Goal: Information Seeking & Learning: Check status

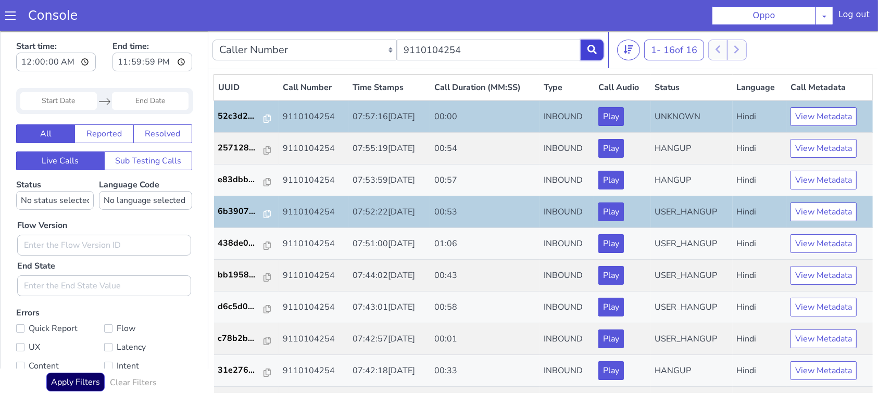
click at [590, 43] on button at bounding box center [591, 49] width 23 height 21
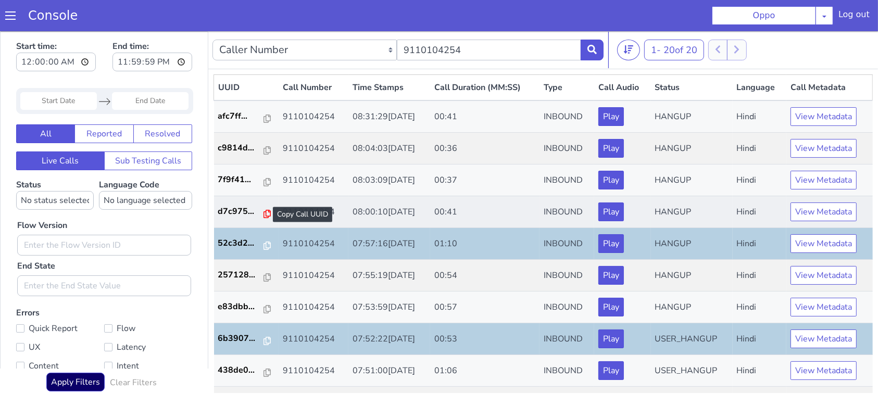
click at [263, 214] on icon at bounding box center [266, 213] width 7 height 8
click at [263, 215] on icon at bounding box center [266, 213] width 7 height 8
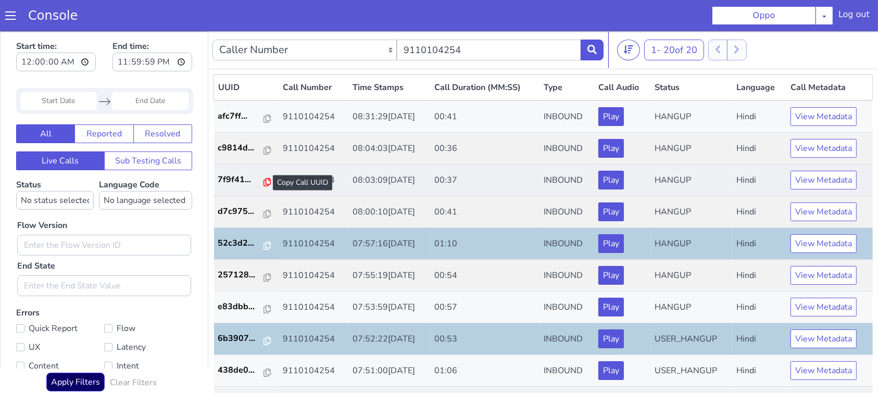
click at [263, 182] on icon at bounding box center [266, 182] width 7 height 8
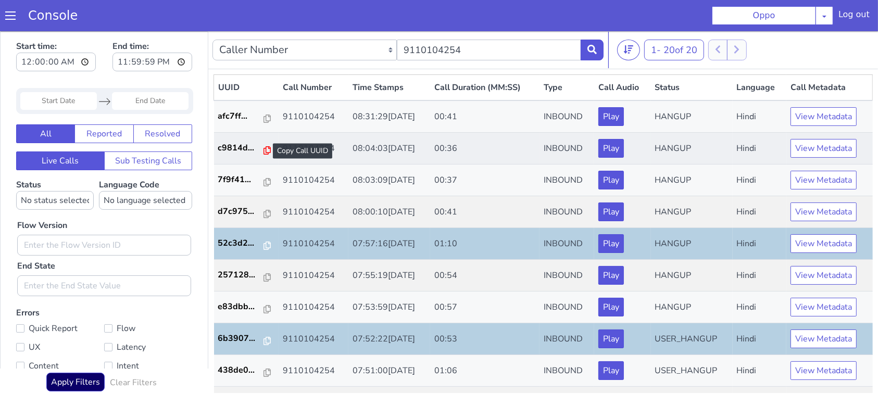
click at [263, 148] on icon at bounding box center [266, 150] width 7 height 8
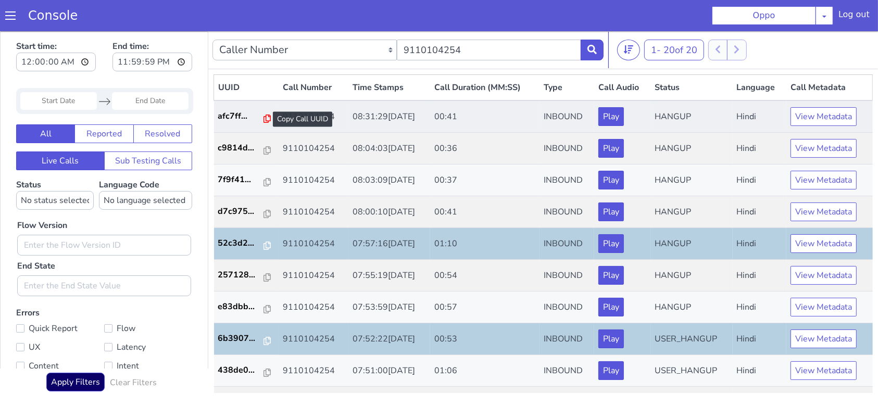
click at [263, 118] on icon at bounding box center [266, 118] width 7 height 8
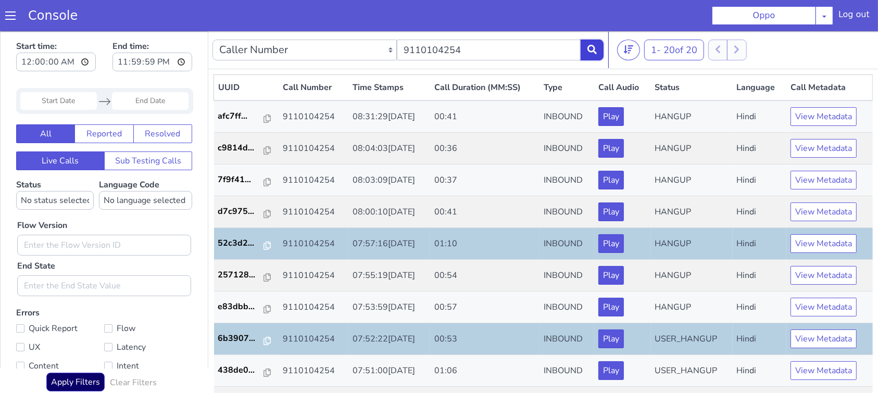
click at [589, 47] on icon at bounding box center [591, 48] width 9 height 9
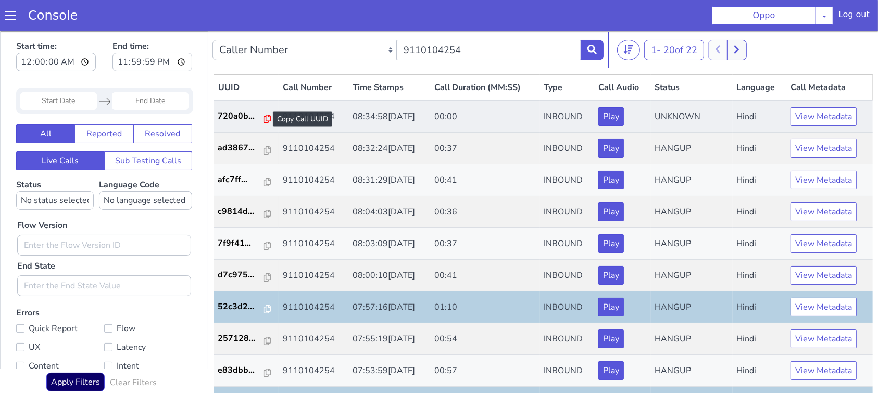
click at [263, 116] on icon at bounding box center [266, 118] width 7 height 8
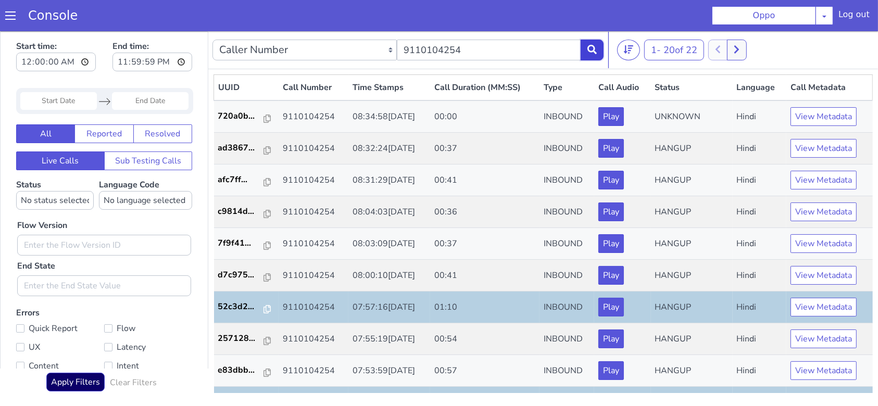
click at [591, 46] on icon at bounding box center [591, 48] width 9 height 9
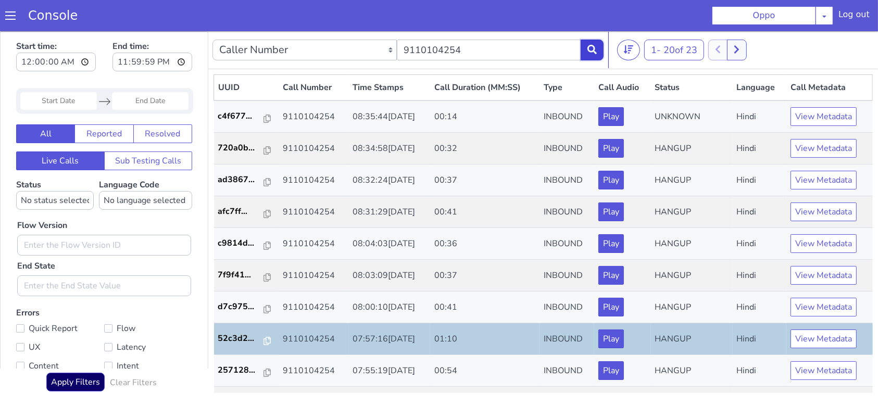
click at [589, 47] on icon at bounding box center [591, 48] width 9 height 9
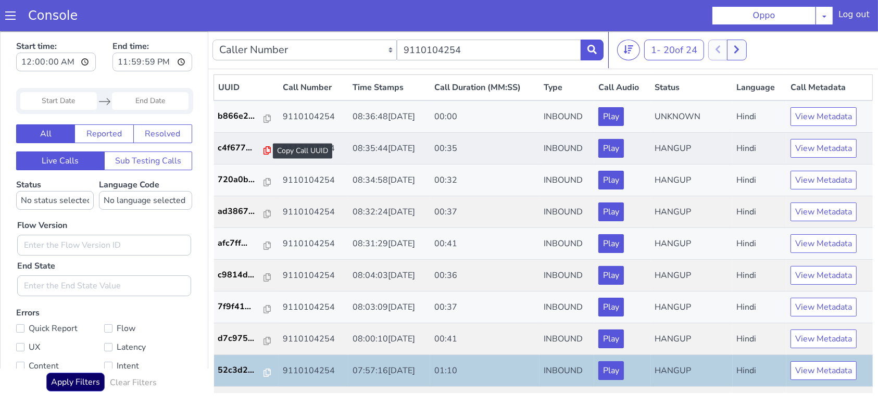
click at [264, 147] on icon at bounding box center [266, 150] width 7 height 8
click at [592, 50] on icon at bounding box center [591, 48] width 9 height 9
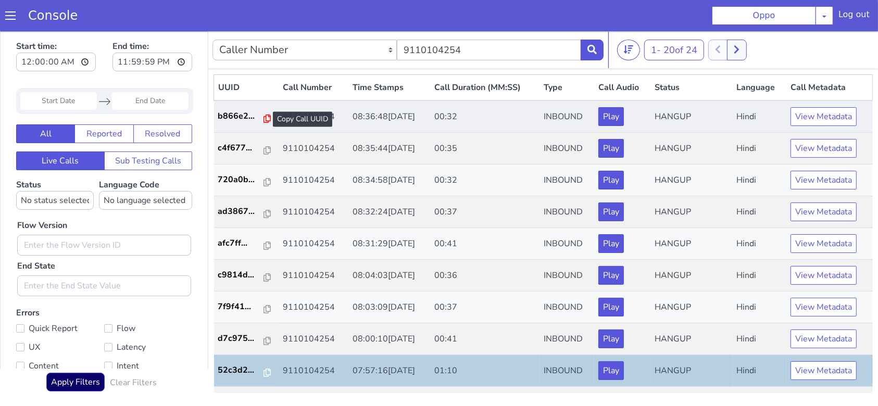
click at [264, 117] on icon at bounding box center [266, 118] width 7 height 8
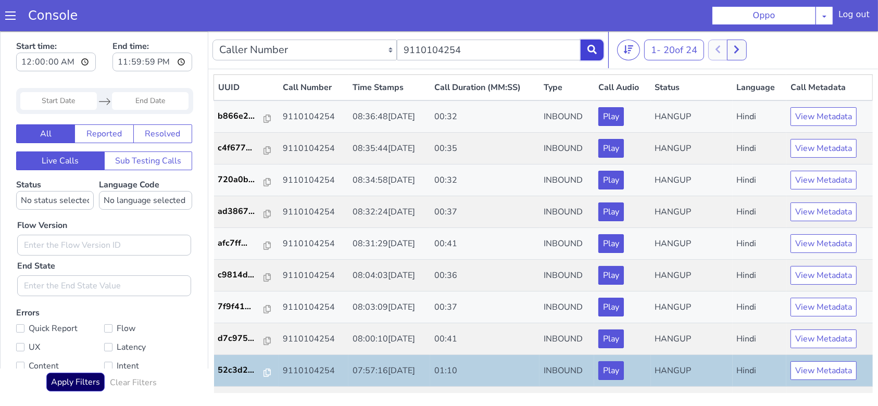
click at [585, 47] on button at bounding box center [591, 49] width 23 height 21
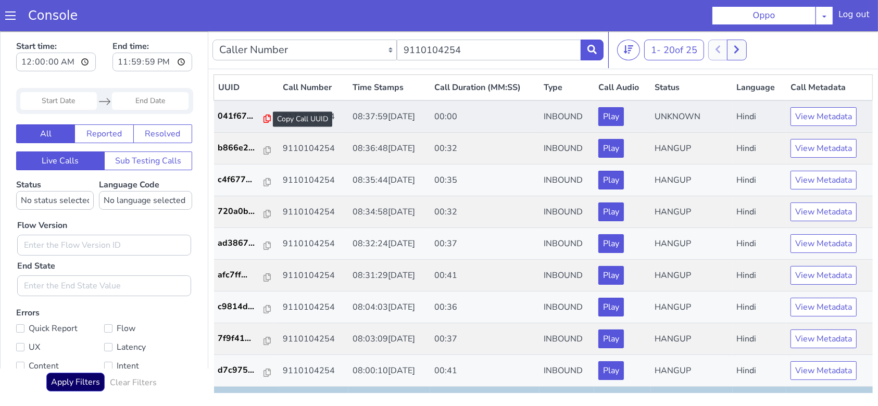
click at [263, 117] on icon at bounding box center [266, 118] width 7 height 8
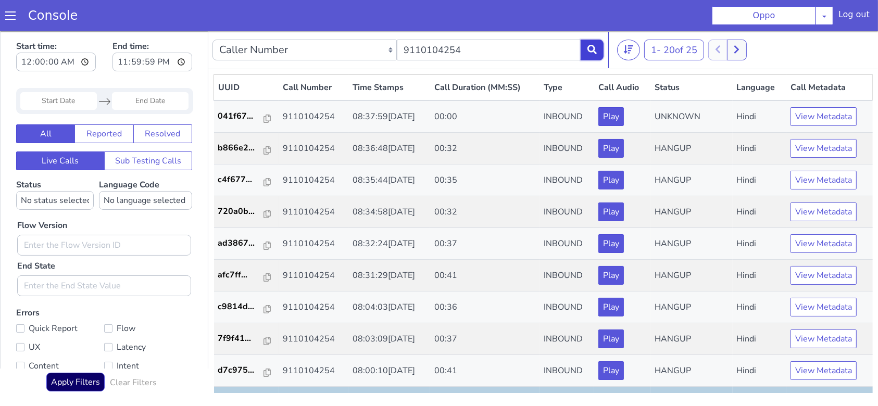
click at [596, 49] on icon at bounding box center [591, 48] width 9 height 9
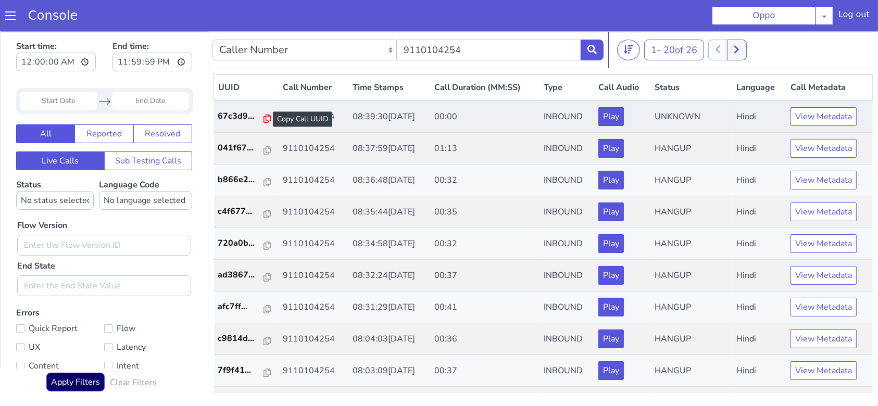
click at [263, 116] on icon at bounding box center [266, 118] width 7 height 8
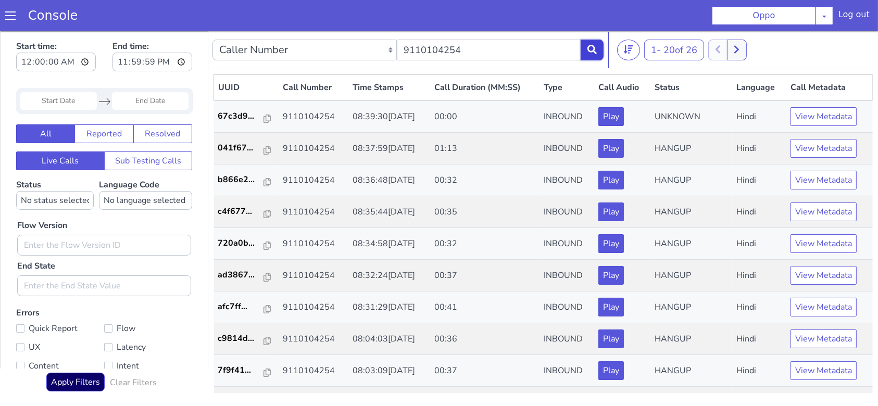
click at [586, 48] on button at bounding box center [591, 49] width 23 height 21
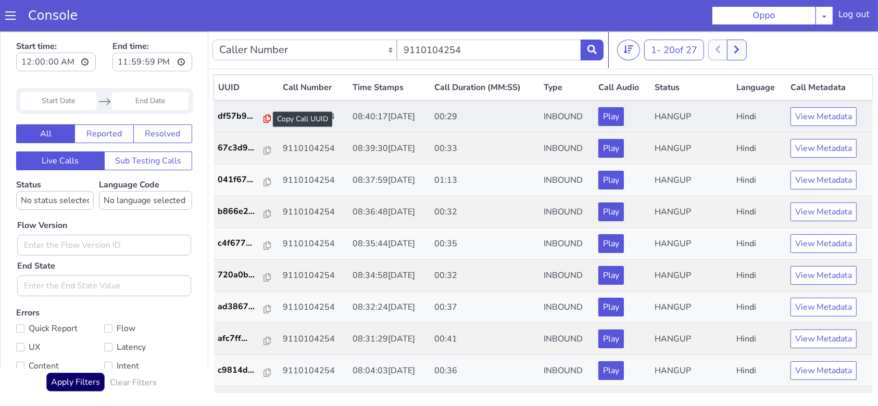
click at [263, 117] on icon at bounding box center [266, 118] width 7 height 8
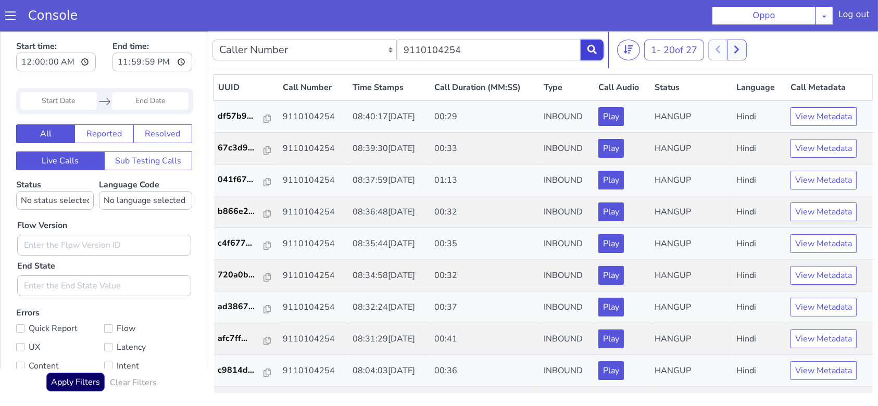
click at [592, 47] on icon at bounding box center [591, 48] width 9 height 9
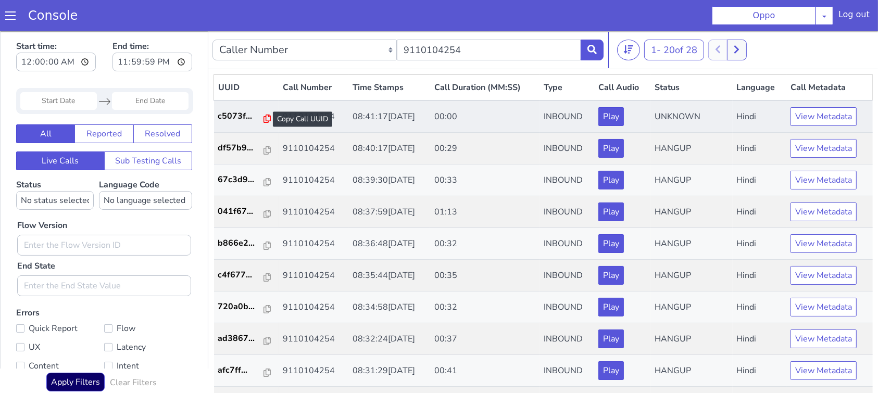
click at [263, 118] on icon at bounding box center [266, 118] width 7 height 8
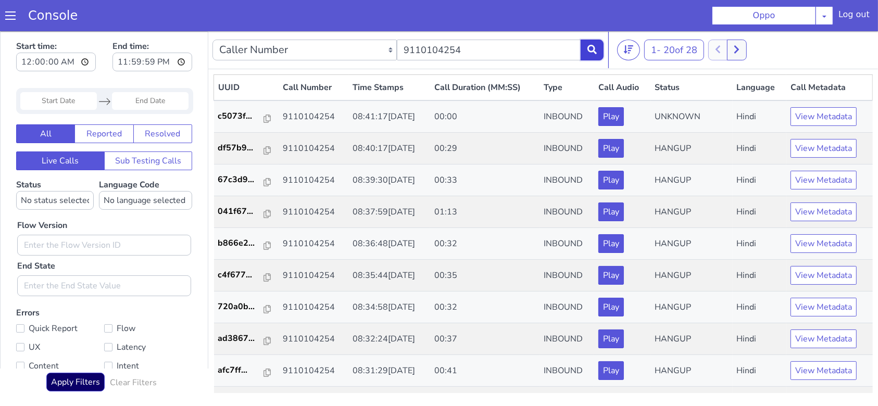
click at [593, 49] on icon at bounding box center [591, 48] width 9 height 9
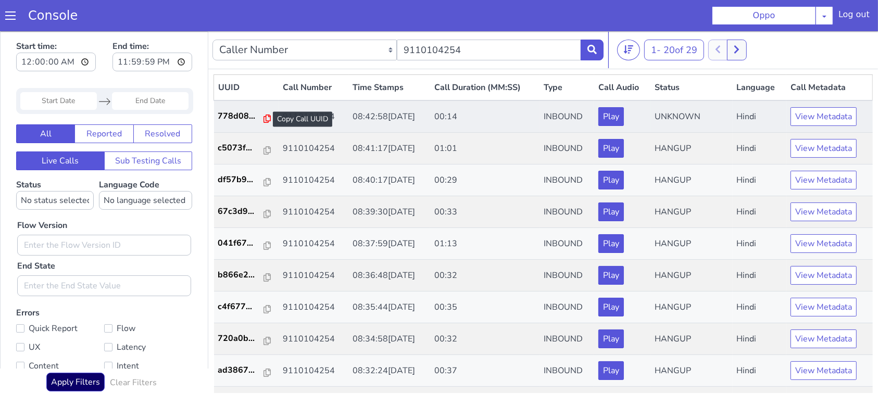
click at [263, 114] on icon at bounding box center [266, 118] width 7 height 8
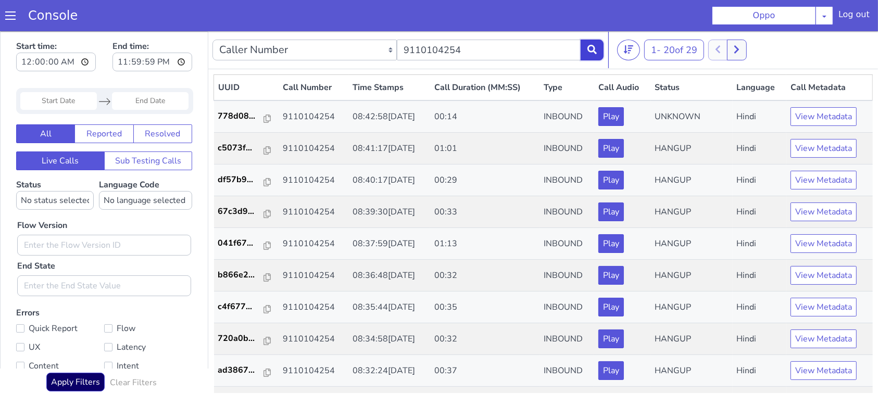
click at [600, 40] on button at bounding box center [591, 49] width 23 height 21
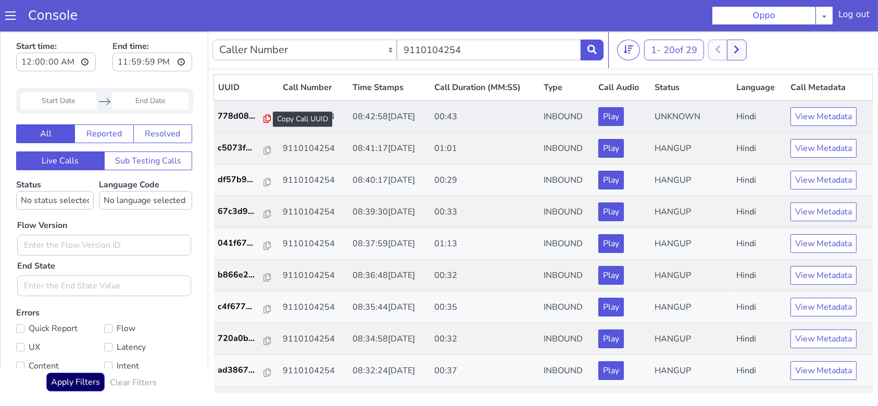
click at [263, 118] on icon at bounding box center [266, 118] width 7 height 8
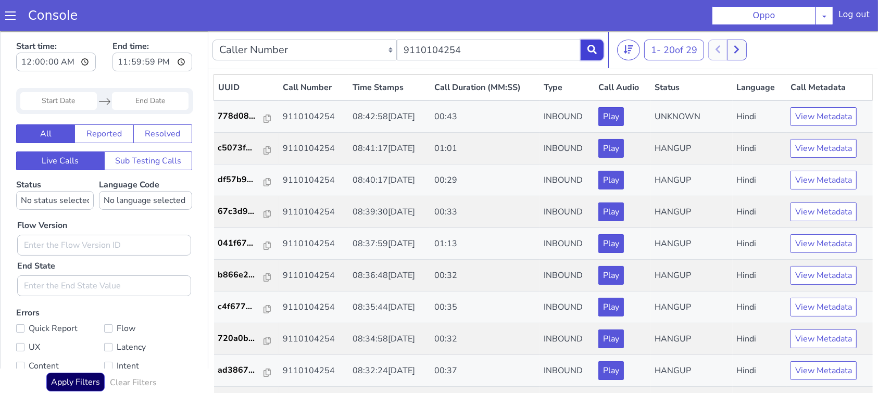
click at [588, 46] on icon at bounding box center [591, 48] width 9 height 9
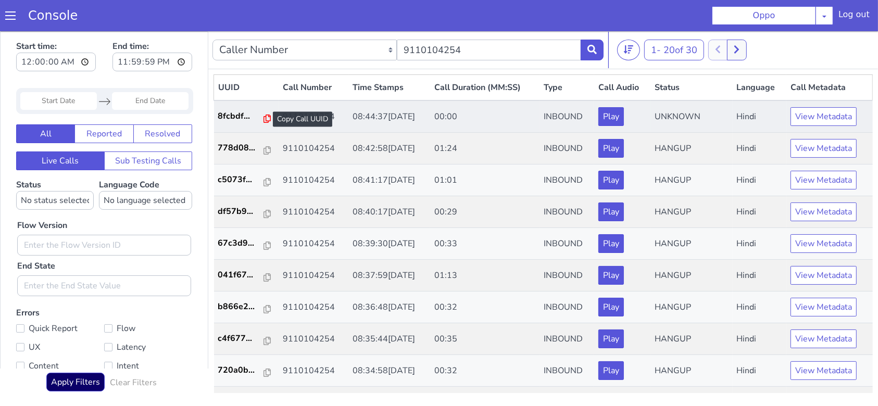
click at [263, 117] on icon at bounding box center [266, 118] width 7 height 8
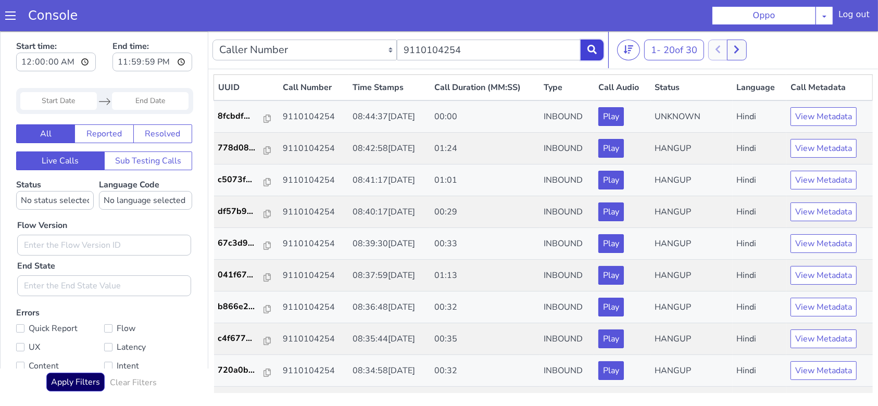
click at [593, 51] on icon at bounding box center [591, 48] width 9 height 9
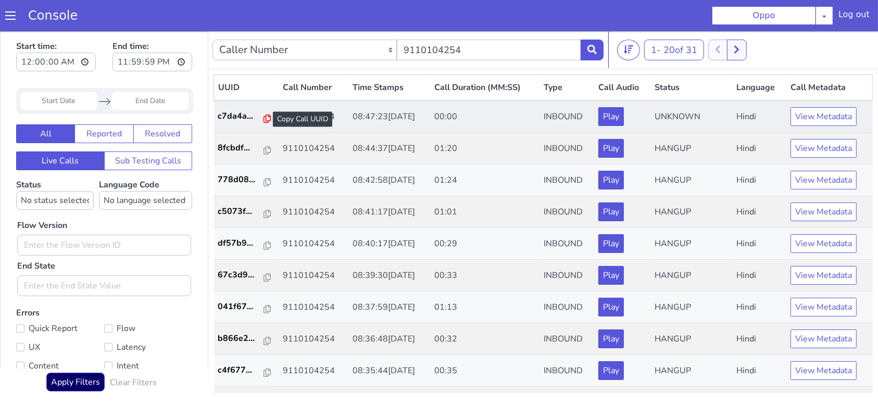
click at [263, 118] on icon at bounding box center [266, 118] width 7 height 8
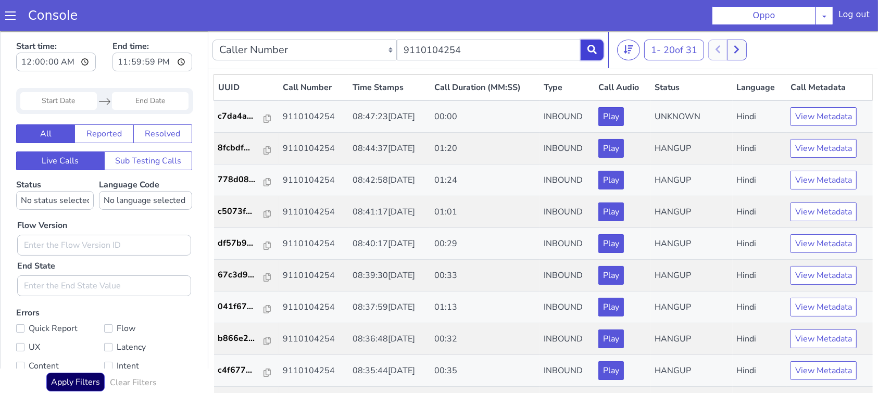
click at [591, 48] on icon at bounding box center [591, 48] width 9 height 9
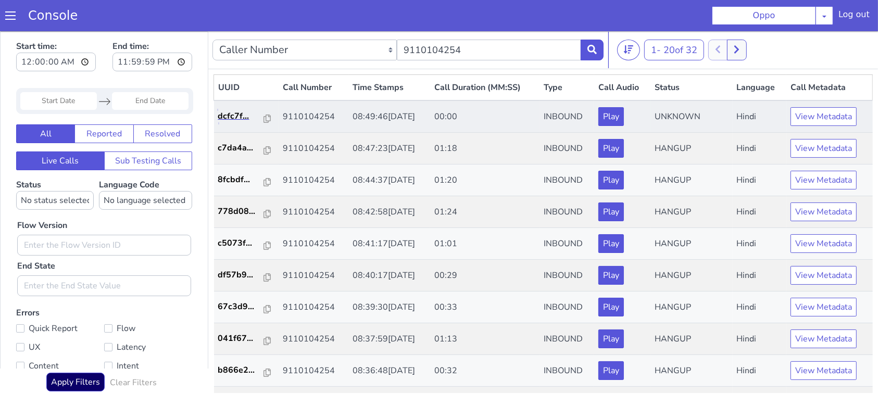
click at [266, 119] on link "dcfc7f..." at bounding box center [246, 115] width 57 height 12
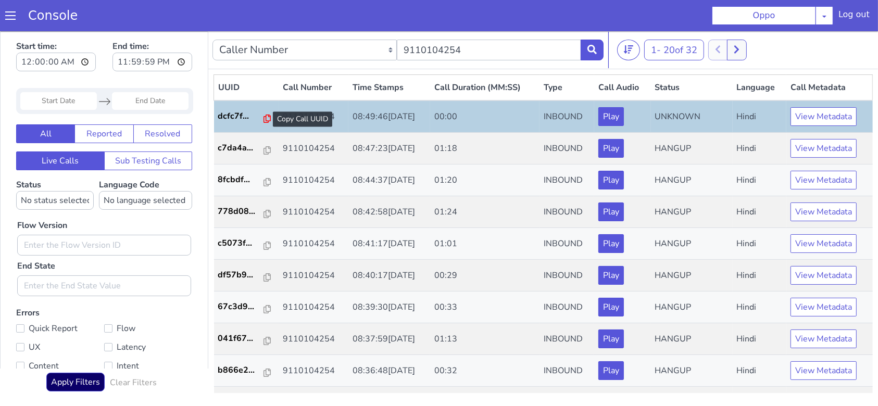
click at [263, 118] on icon at bounding box center [266, 118] width 7 height 8
click at [596, 53] on icon at bounding box center [591, 48] width 9 height 9
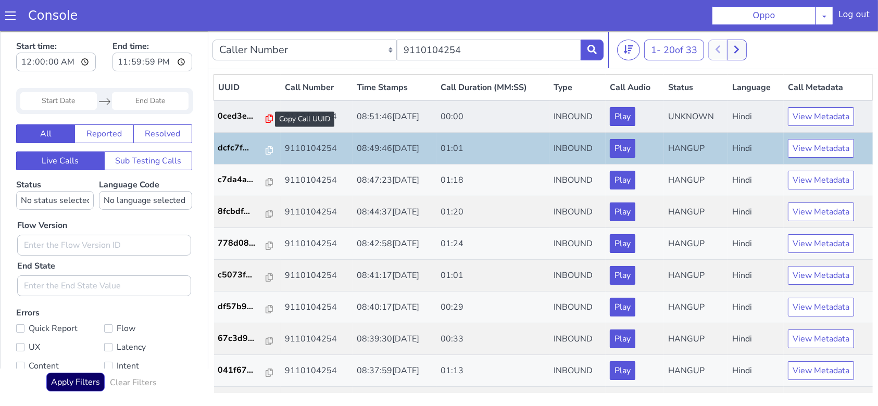
click at [266, 118] on icon at bounding box center [269, 118] width 7 height 8
click at [266, 120] on icon at bounding box center [269, 118] width 7 height 8
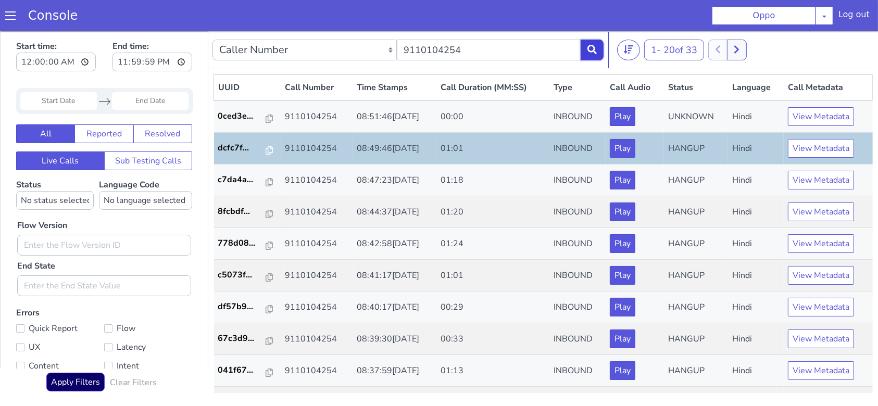
click at [588, 56] on button at bounding box center [591, 49] width 23 height 21
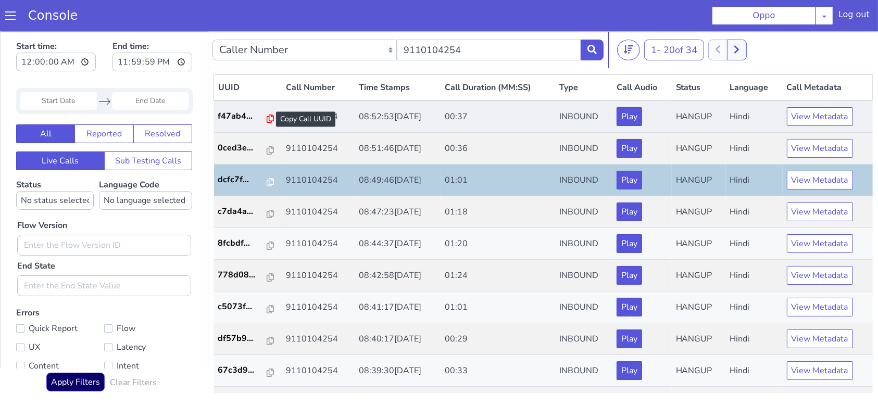
click at [267, 118] on icon at bounding box center [270, 118] width 7 height 8
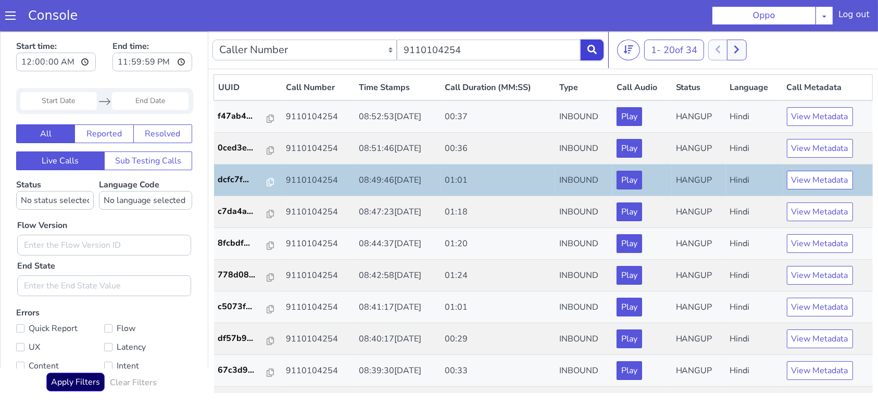
click at [596, 50] on icon at bounding box center [591, 48] width 9 height 9
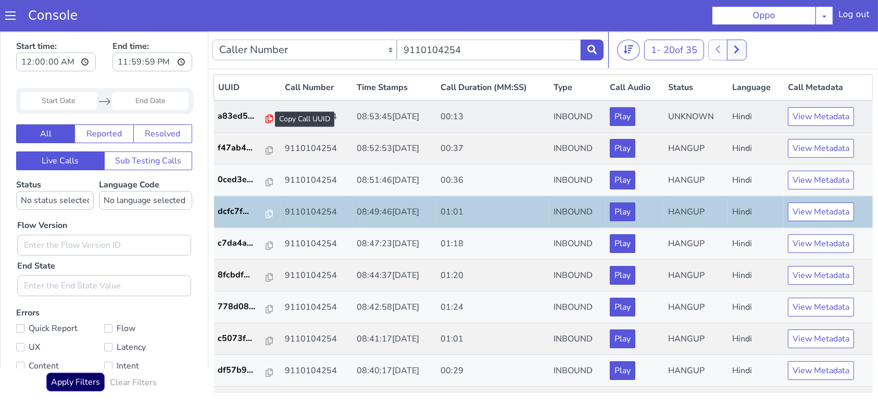
click at [266, 118] on icon at bounding box center [269, 118] width 7 height 8
click at [266, 116] on icon at bounding box center [269, 118] width 7 height 8
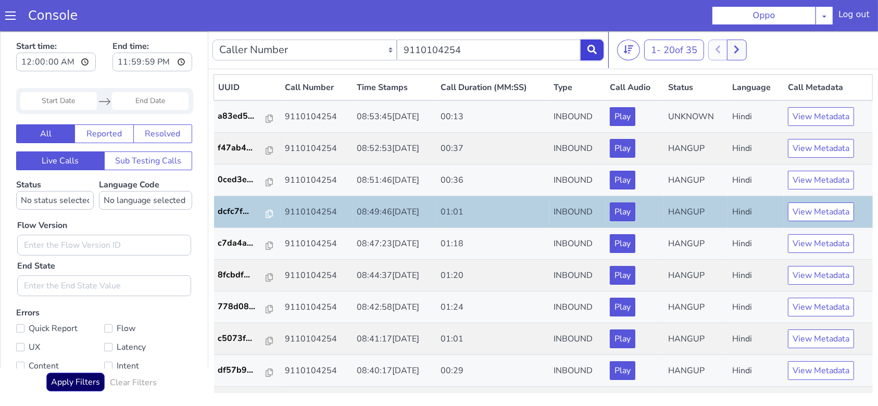
click at [583, 48] on button at bounding box center [591, 49] width 23 height 21
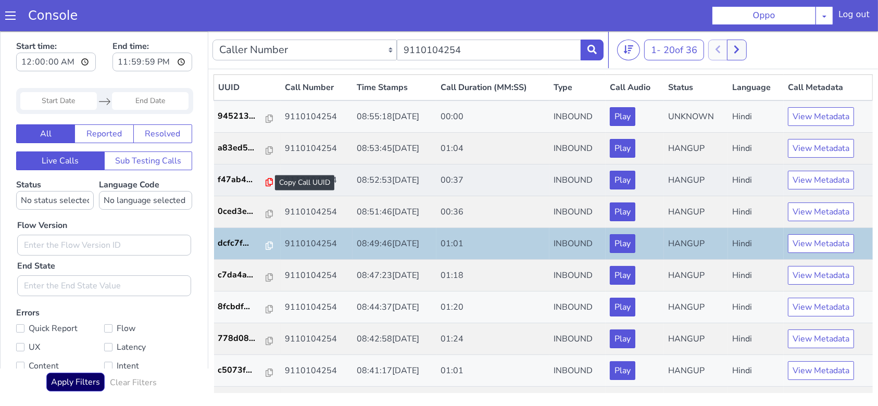
click at [266, 182] on icon at bounding box center [269, 182] width 7 height 8
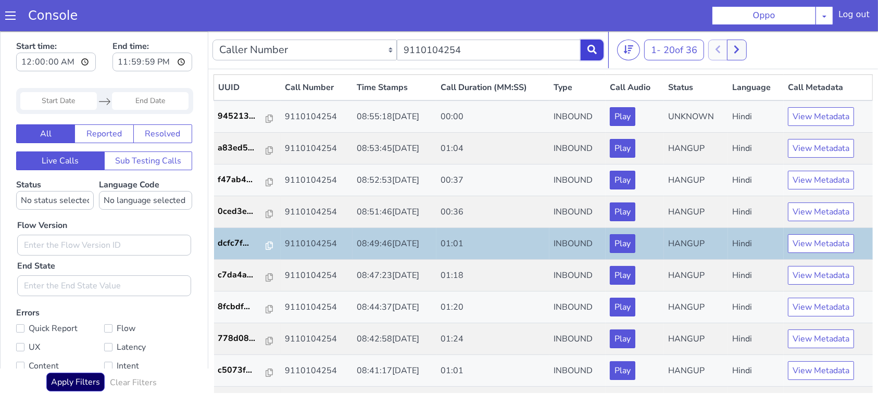
click at [600, 49] on button at bounding box center [591, 49] width 23 height 21
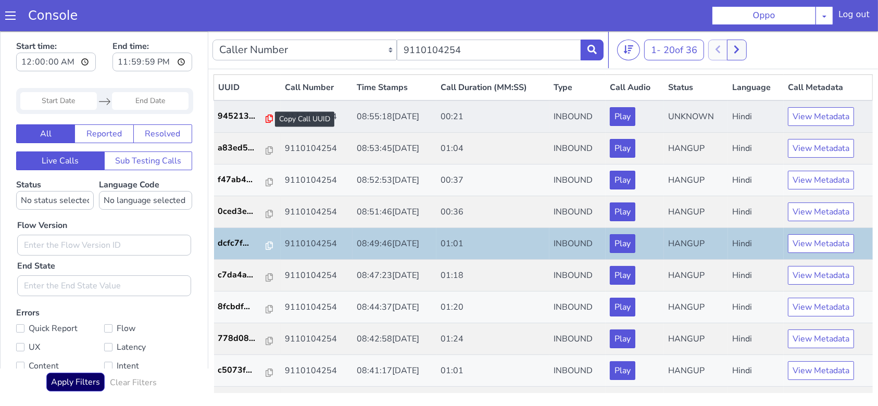
click at [266, 121] on icon at bounding box center [269, 118] width 7 height 8
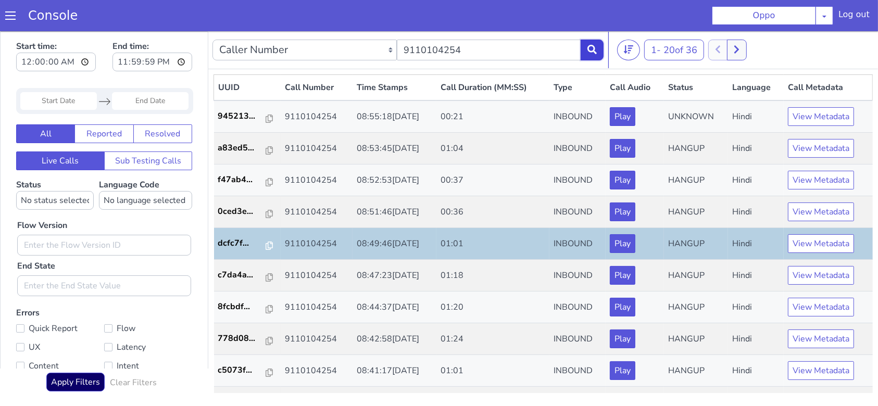
click at [590, 51] on icon at bounding box center [591, 48] width 9 height 9
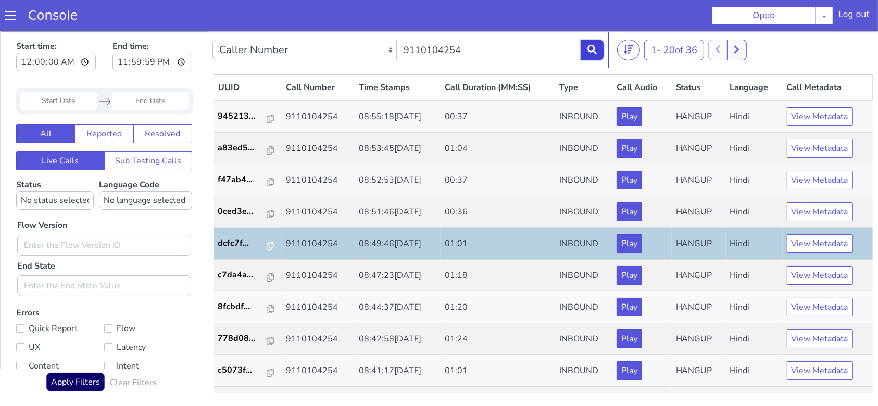
click at [590, 51] on icon at bounding box center [591, 48] width 9 height 9
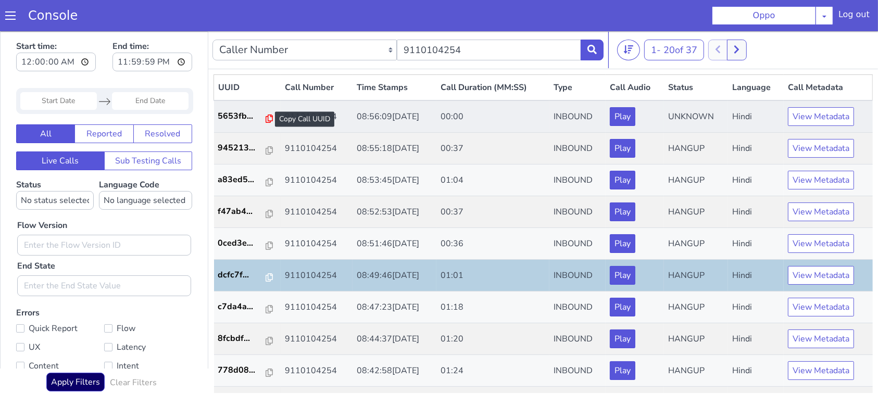
click at [266, 120] on icon at bounding box center [269, 118] width 7 height 8
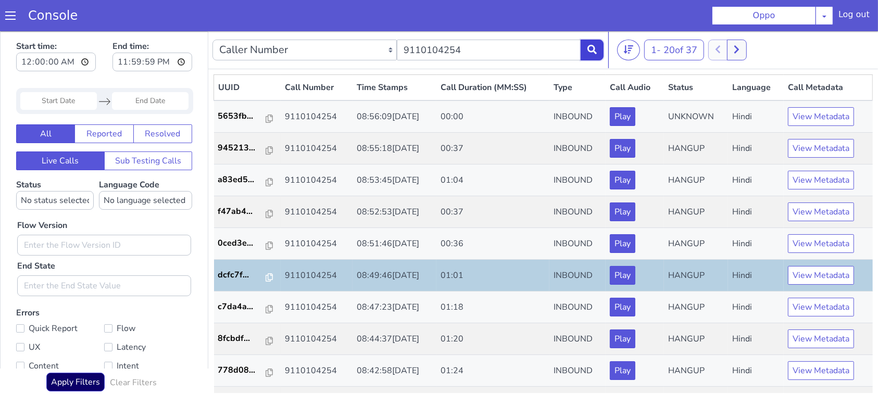
click at [588, 53] on icon at bounding box center [591, 48] width 9 height 9
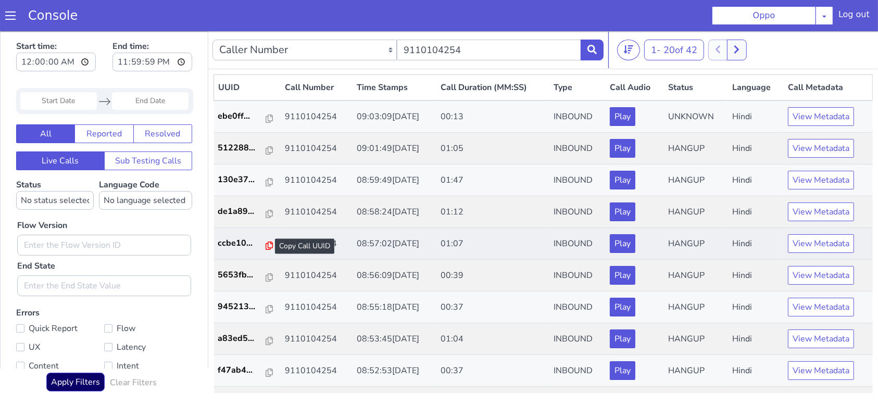
click at [266, 243] on icon at bounding box center [269, 245] width 7 height 8
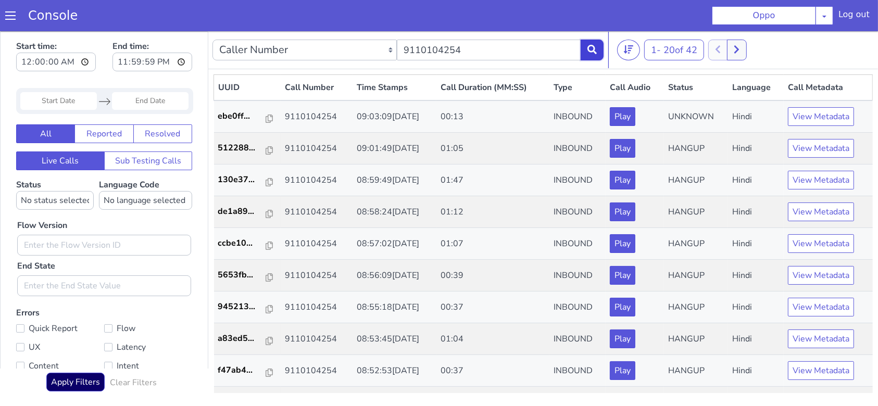
click at [586, 46] on button at bounding box center [591, 49] width 23 height 21
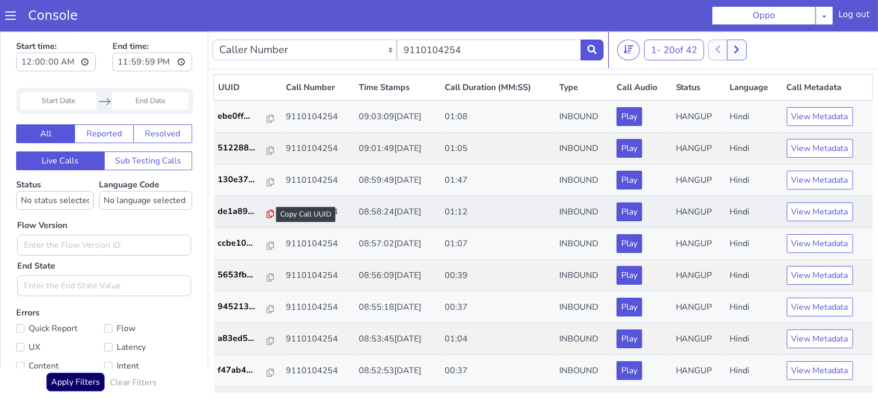
click at [267, 209] on icon at bounding box center [270, 213] width 7 height 8
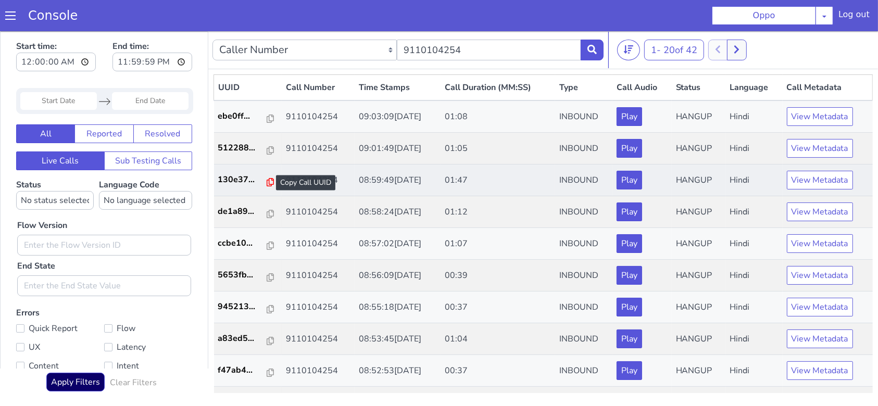
click at [267, 181] on icon at bounding box center [270, 182] width 7 height 8
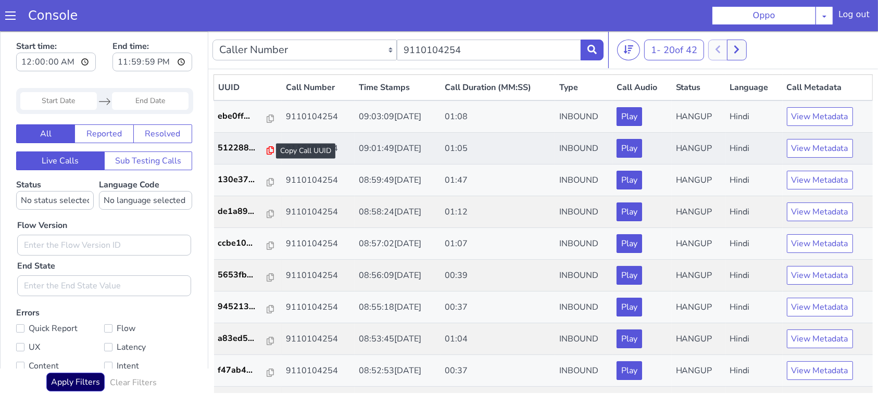
click at [267, 150] on icon at bounding box center [270, 150] width 7 height 8
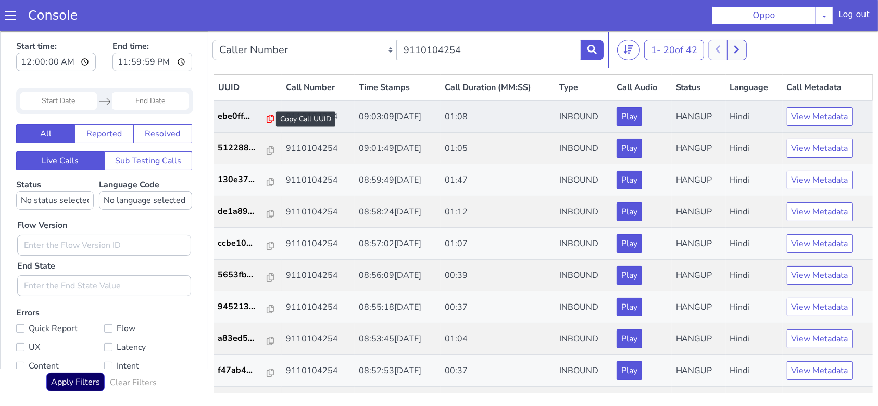
click at [267, 118] on icon at bounding box center [270, 118] width 7 height 8
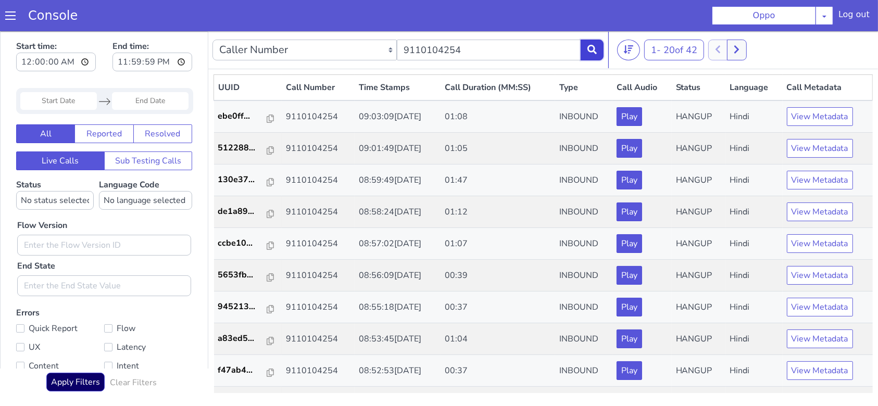
click at [602, 53] on button at bounding box center [591, 49] width 23 height 21
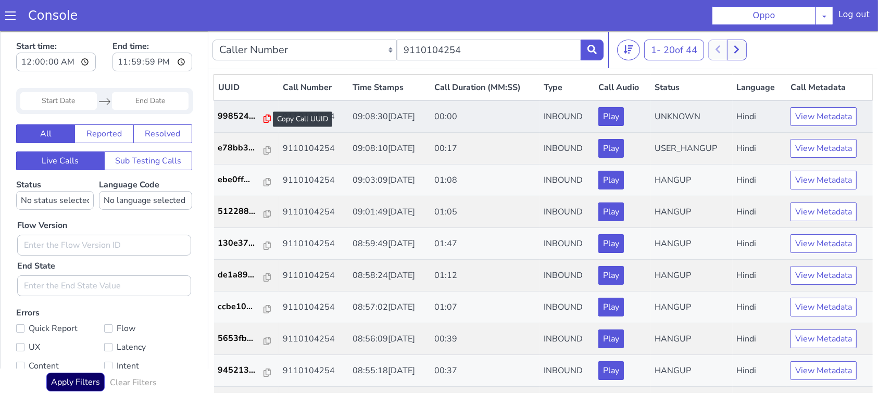
click at [263, 119] on icon at bounding box center [266, 118] width 7 height 8
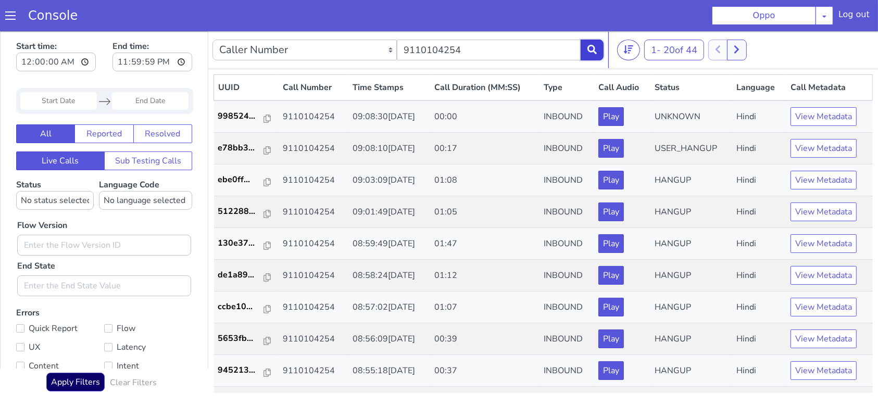
click at [588, 45] on icon at bounding box center [591, 48] width 9 height 9
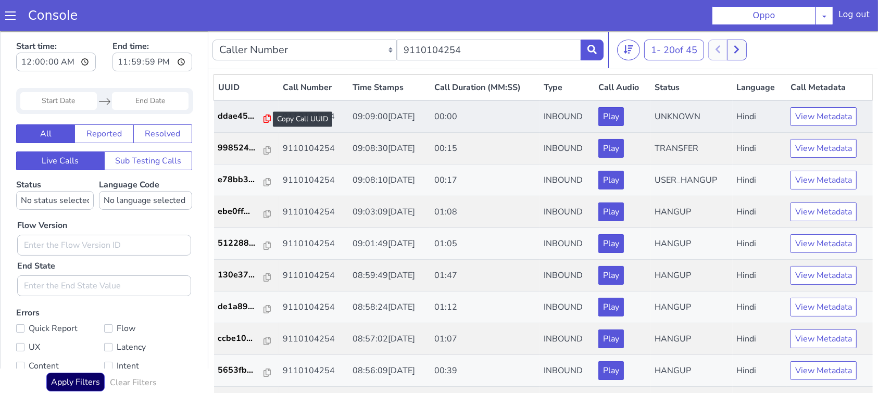
click at [263, 119] on icon at bounding box center [266, 118] width 7 height 8
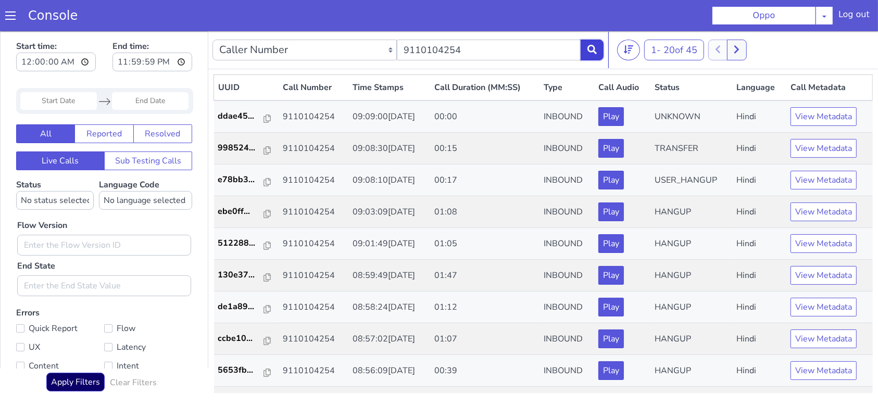
click at [592, 48] on icon at bounding box center [591, 48] width 9 height 9
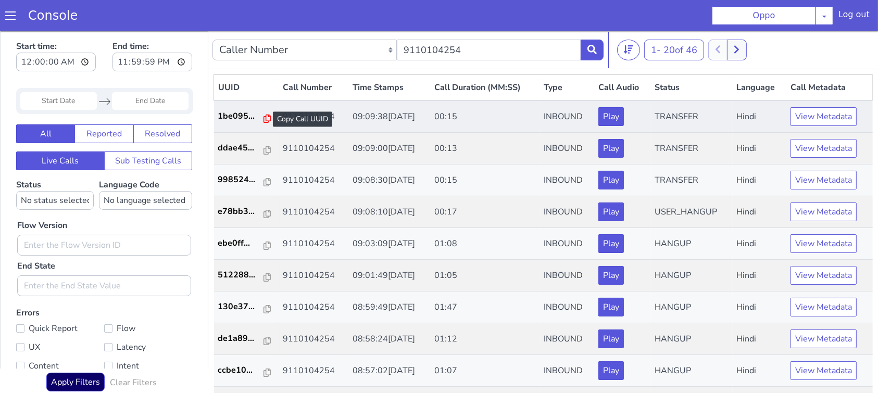
click at [263, 121] on icon at bounding box center [266, 118] width 7 height 8
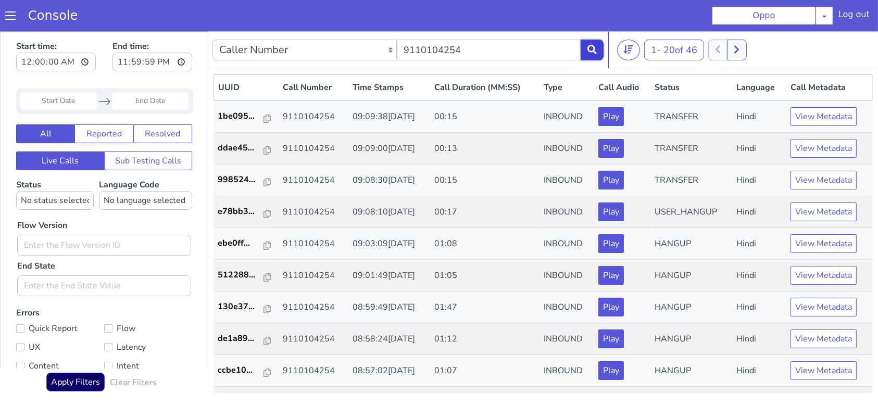
click at [590, 52] on icon at bounding box center [591, 48] width 9 height 9
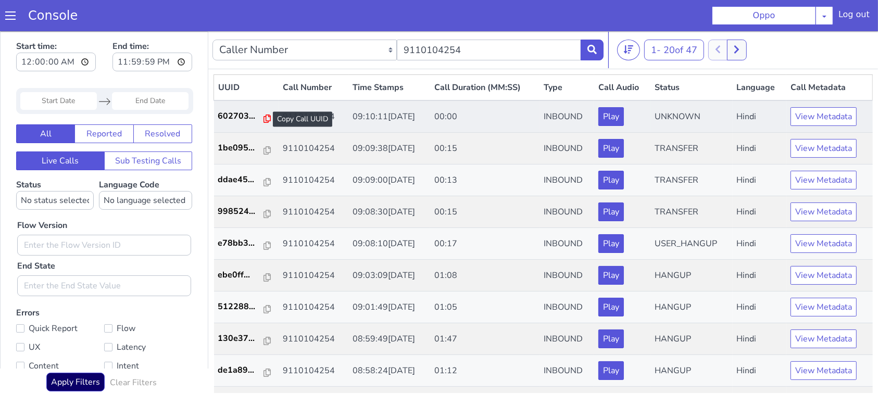
click at [263, 120] on icon at bounding box center [266, 118] width 7 height 8
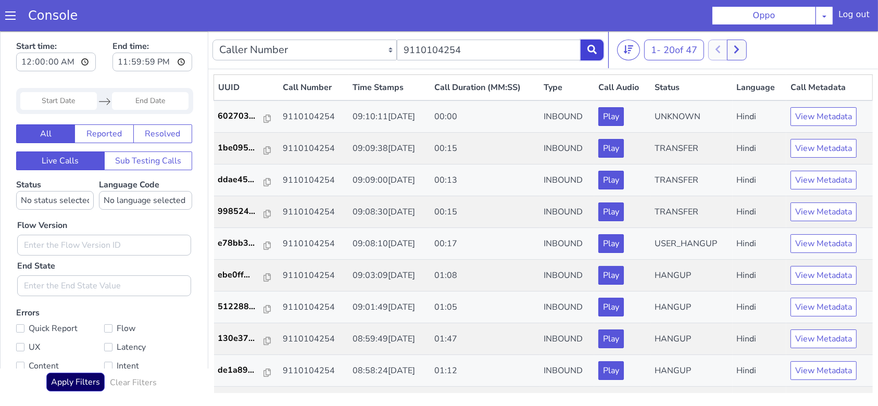
click at [591, 46] on icon at bounding box center [591, 48] width 9 height 9
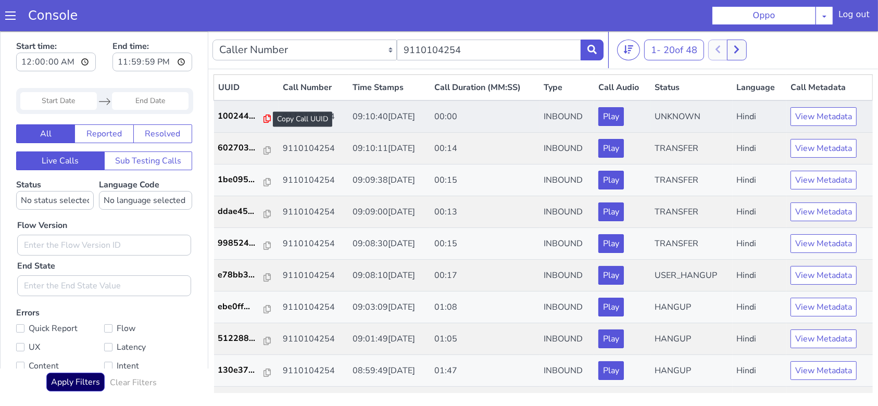
click at [263, 118] on icon at bounding box center [266, 118] width 7 height 8
